Goal: Information Seeking & Learning: Learn about a topic

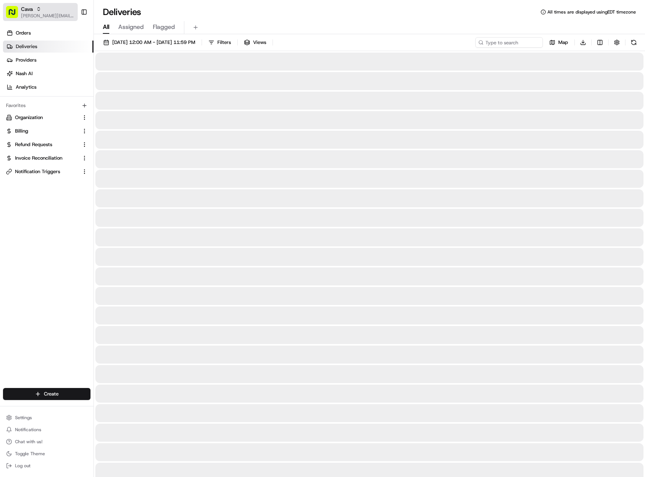
click at [68, 7] on div "Cava" at bounding box center [48, 9] width 54 height 8
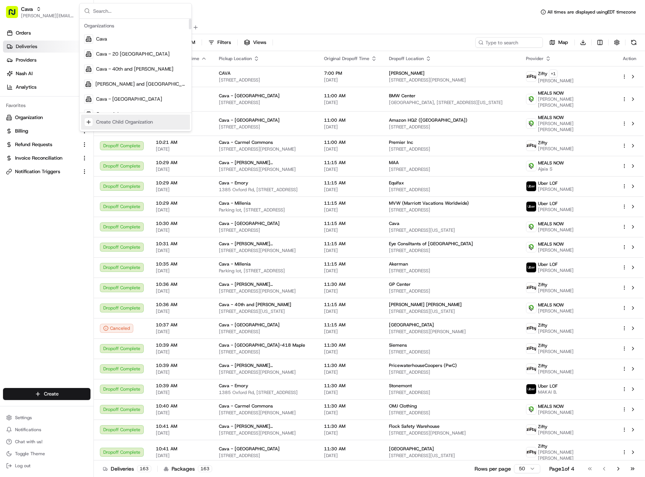
click at [366, 15] on div "Deliveries All times are displayed using EDT timezone" at bounding box center [369, 12] width 551 height 12
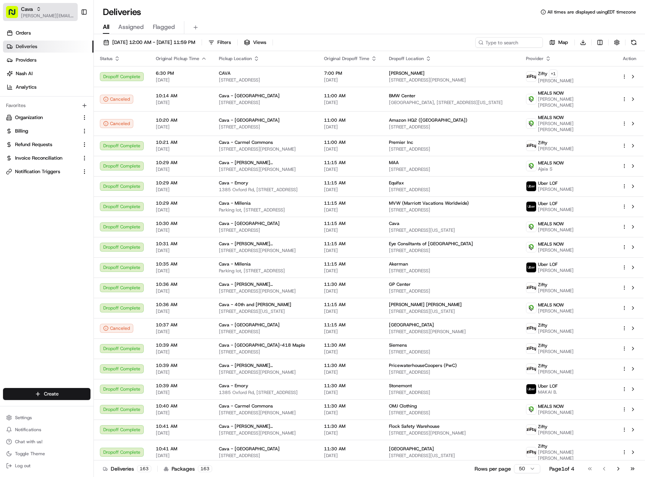
click at [54, 16] on span "[PERSON_NAME][EMAIL_ADDRESS][PERSON_NAME][DOMAIN_NAME]" at bounding box center [48, 16] width 54 height 6
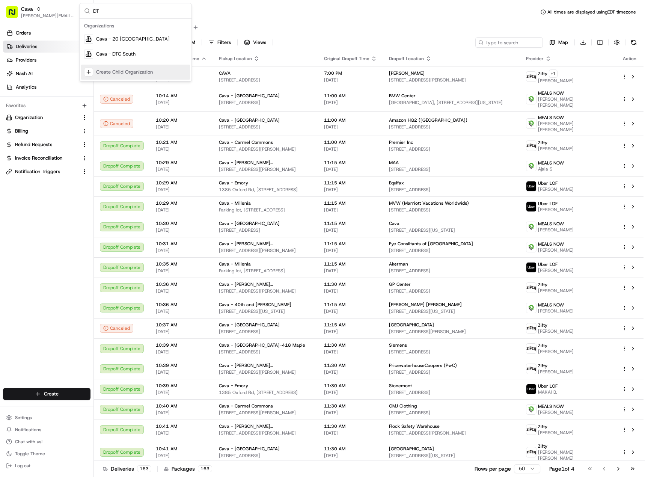
type input "DT"
click at [119, 60] on div "Cava - DTC South" at bounding box center [135, 54] width 109 height 15
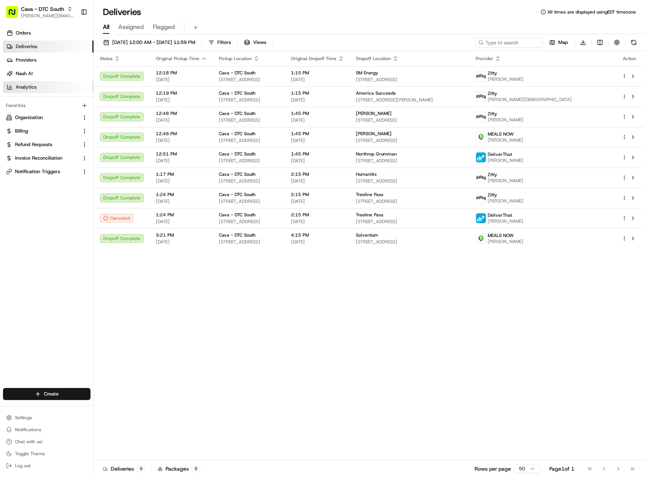
click at [47, 89] on link "Analytics" at bounding box center [48, 87] width 90 height 12
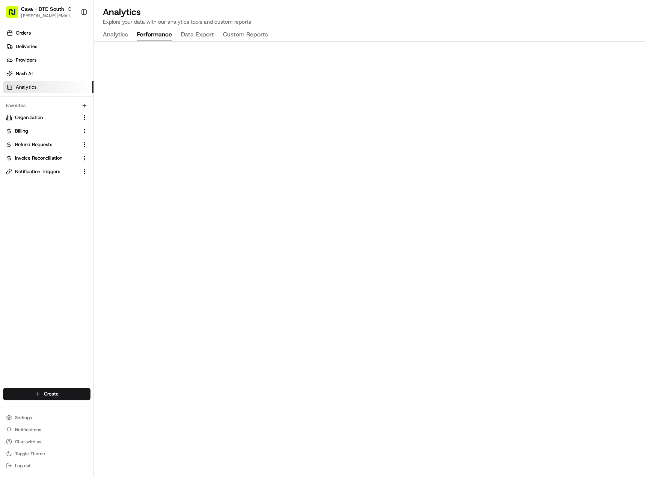
click at [150, 33] on button "Performance" at bounding box center [154, 35] width 35 height 13
